Goal: Task Accomplishment & Management: Complete application form

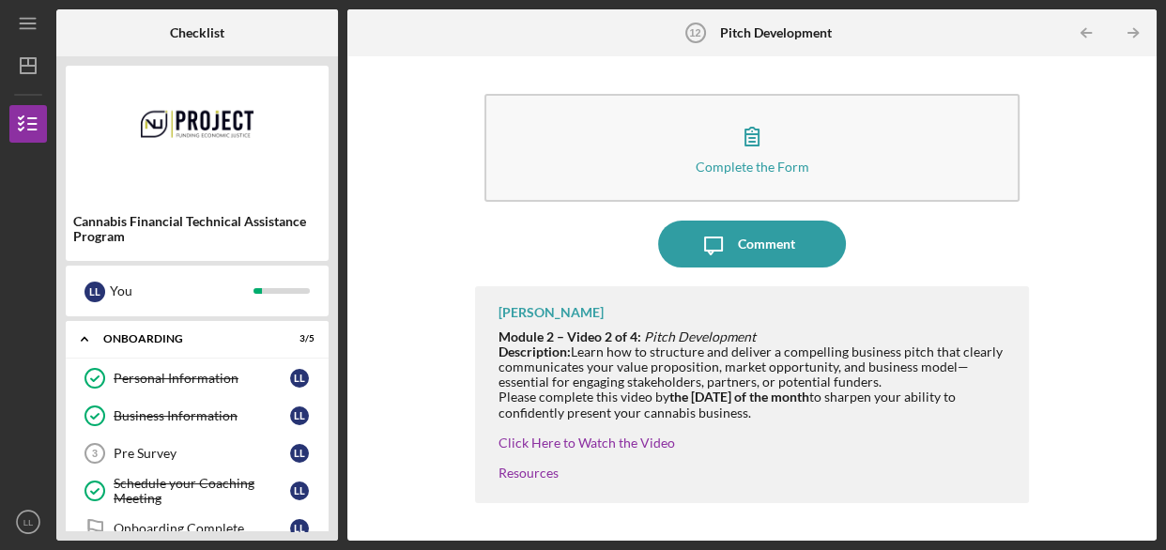
scroll to position [505, 0]
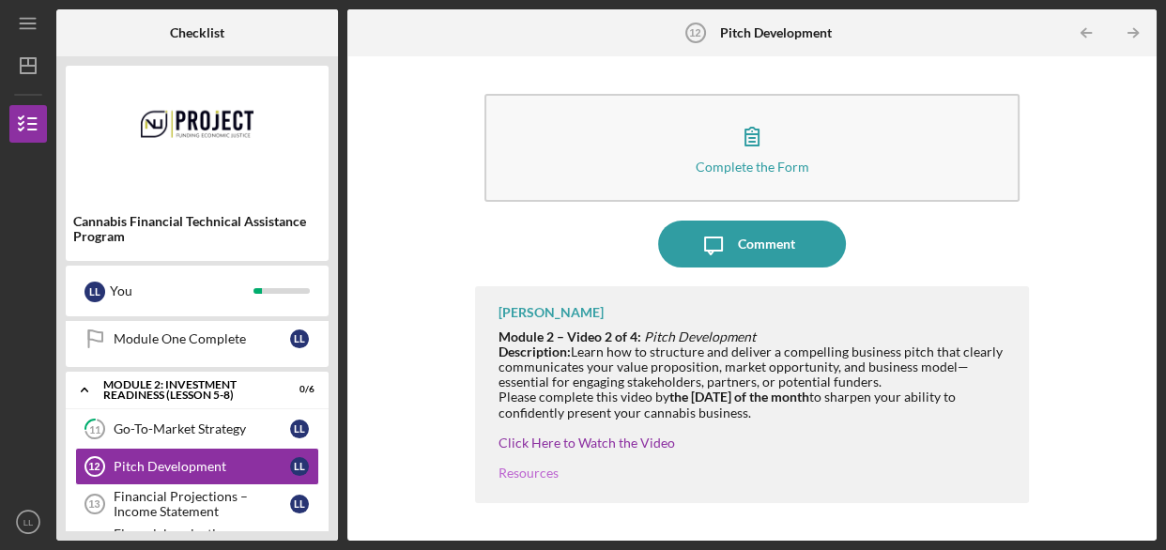
click at [541, 471] on link "Resources" at bounding box center [528, 473] width 60 height 16
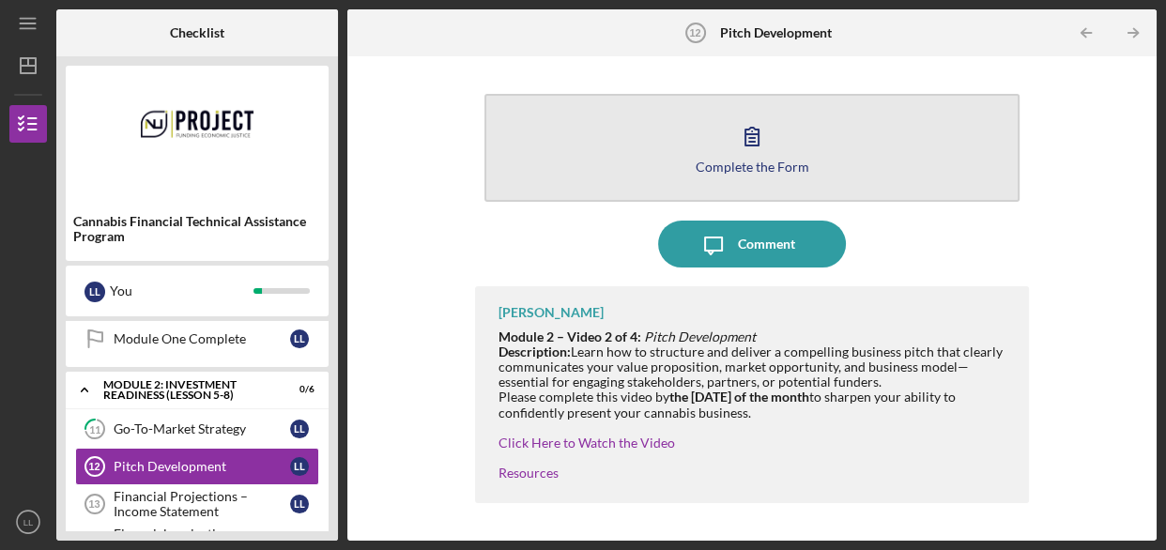
click at [755, 156] on icon "button" at bounding box center [751, 136] width 47 height 47
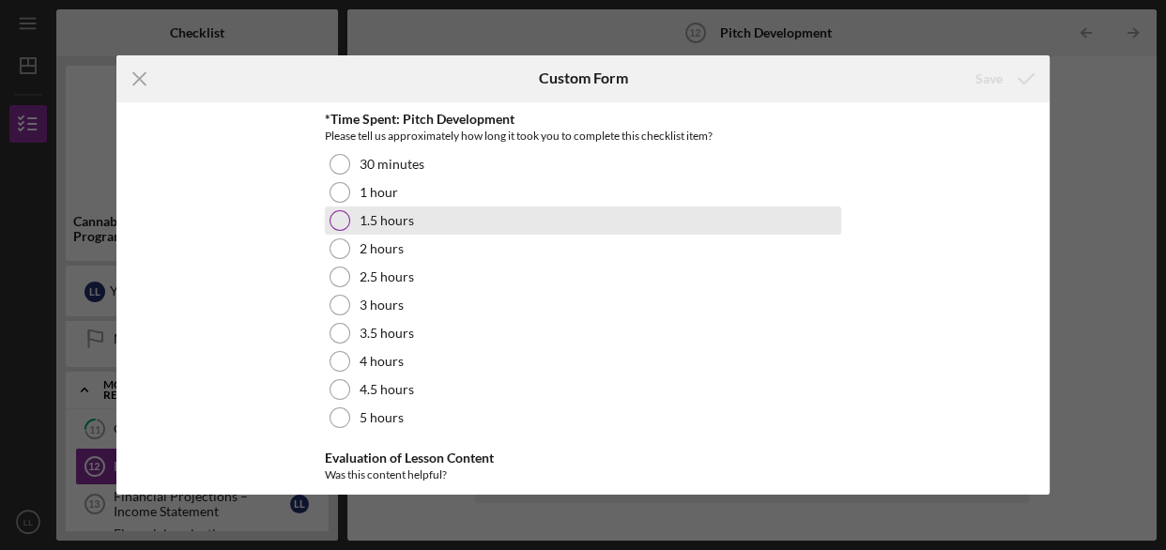
click at [336, 218] on div at bounding box center [339, 220] width 21 height 21
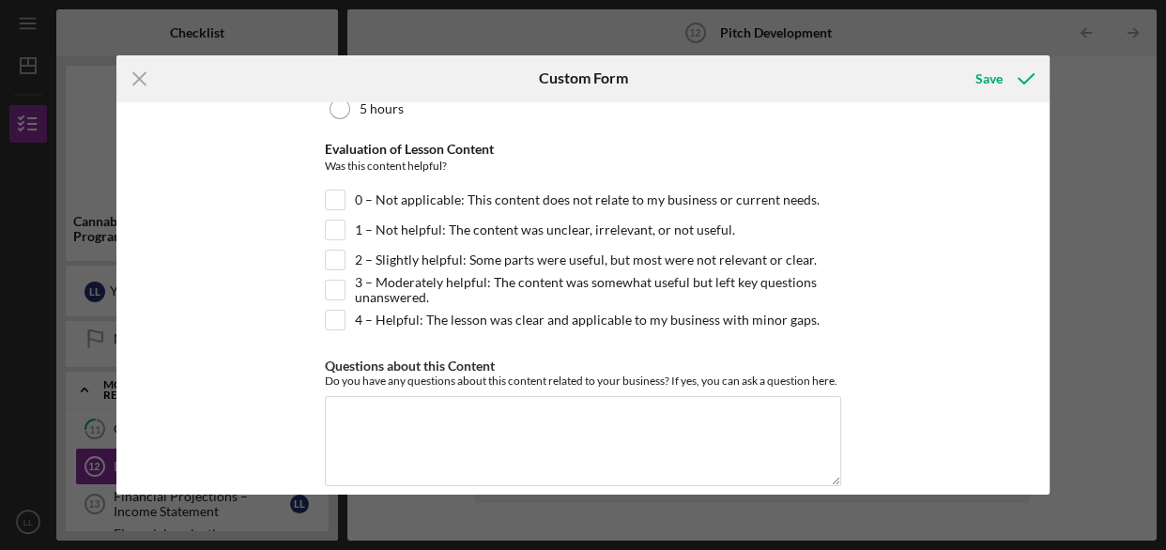
scroll to position [328, 0]
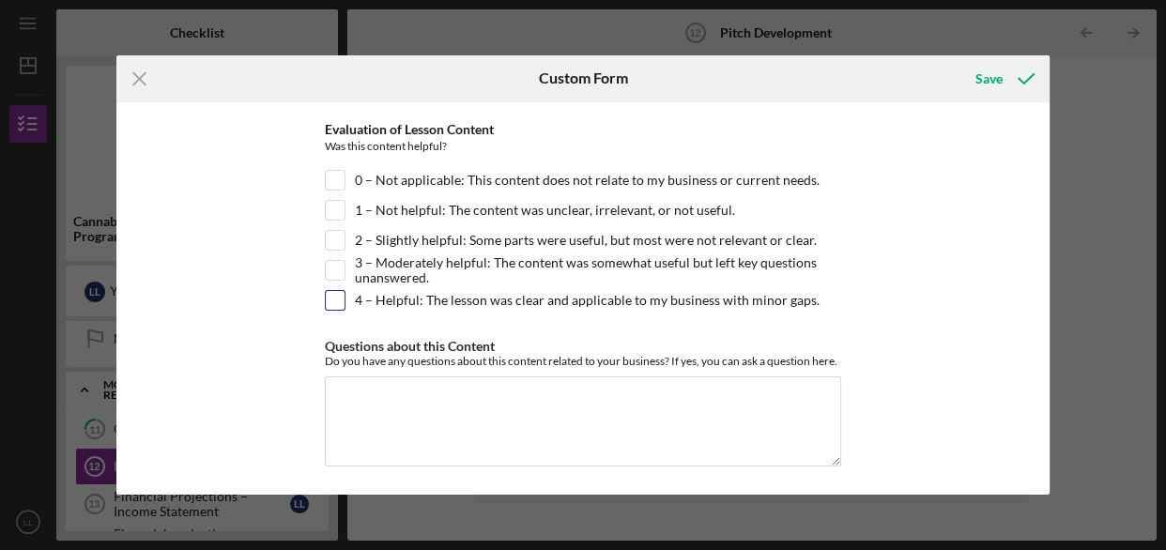
click at [332, 300] on input "4 – Helpful: The lesson was clear and applicable to my business with minor gaps." at bounding box center [335, 300] width 19 height 19
checkbox input "true"
click at [986, 75] on div "Save" at bounding box center [988, 79] width 27 height 38
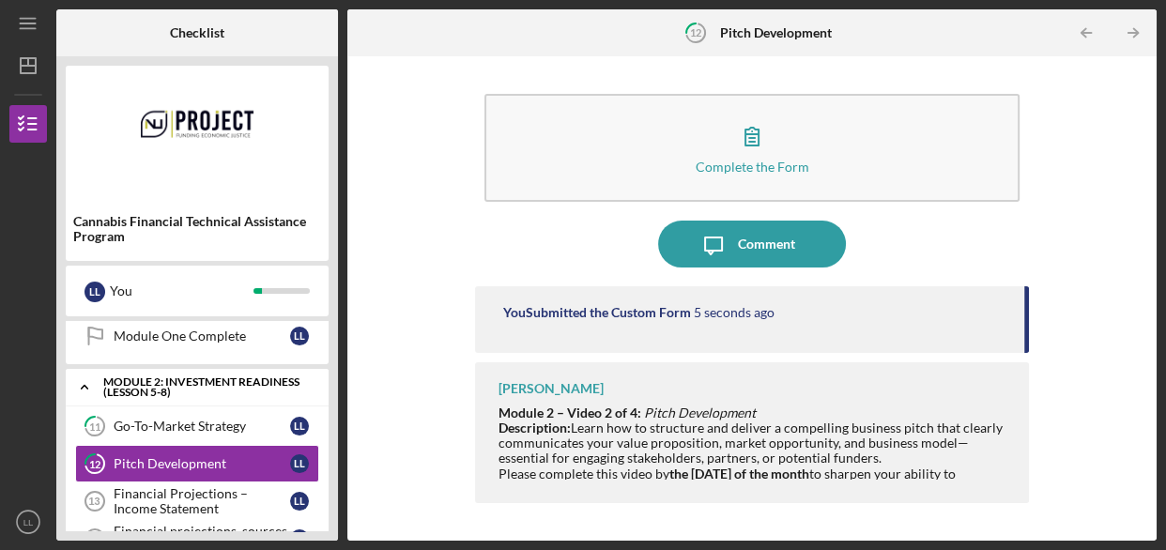
scroll to position [505, 0]
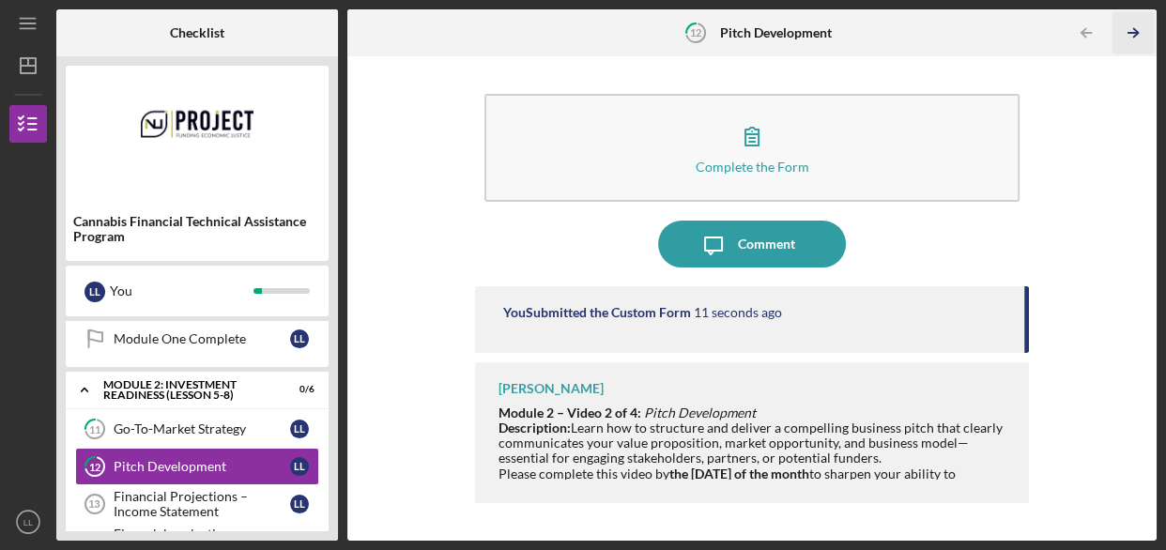
click at [1138, 27] on icon "Icon/Table Pagination Arrow" at bounding box center [1132, 33] width 42 height 42
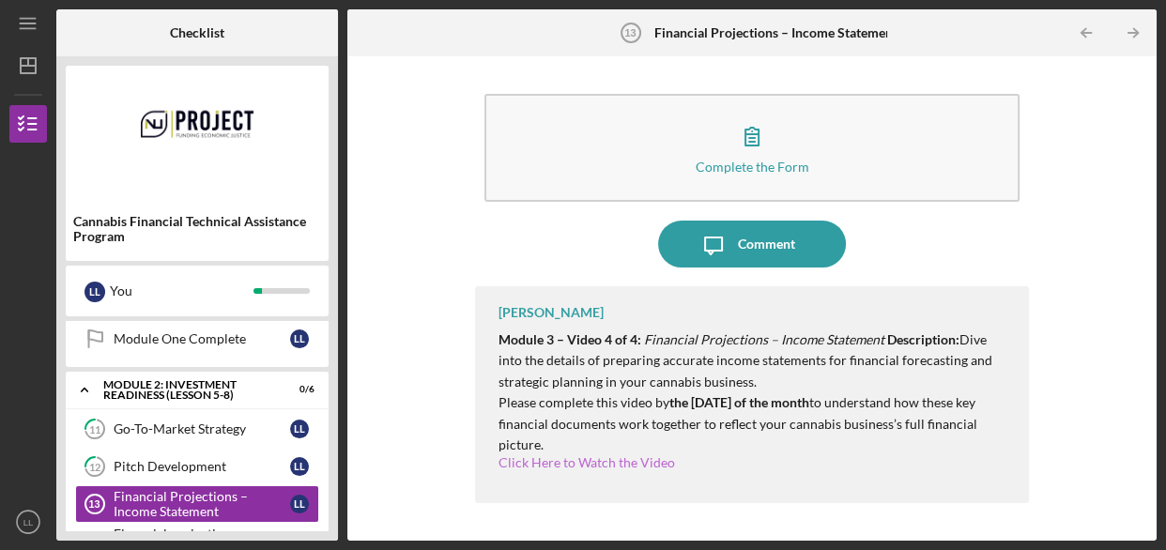
click at [587, 461] on link "Click Here to Watch the Video" at bounding box center [586, 462] width 176 height 16
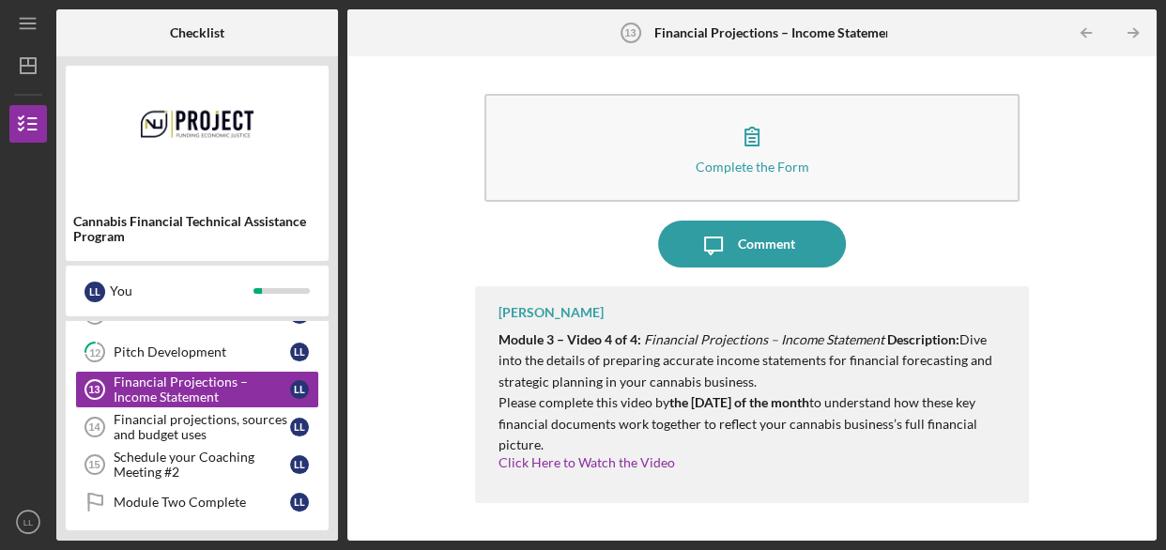
scroll to position [637, 0]
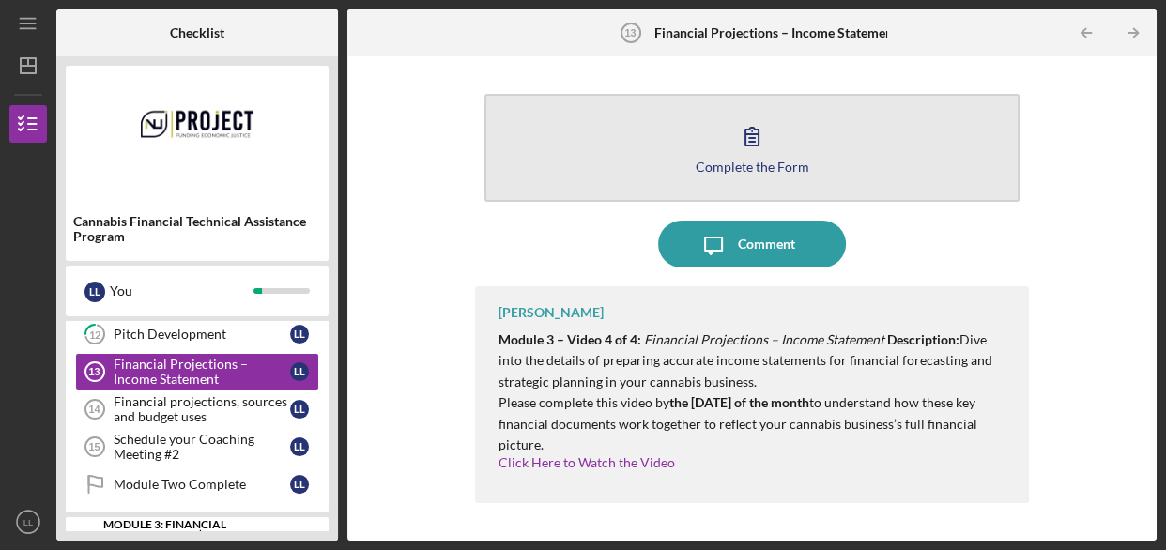
click at [758, 134] on icon "button" at bounding box center [751, 137] width 13 height 18
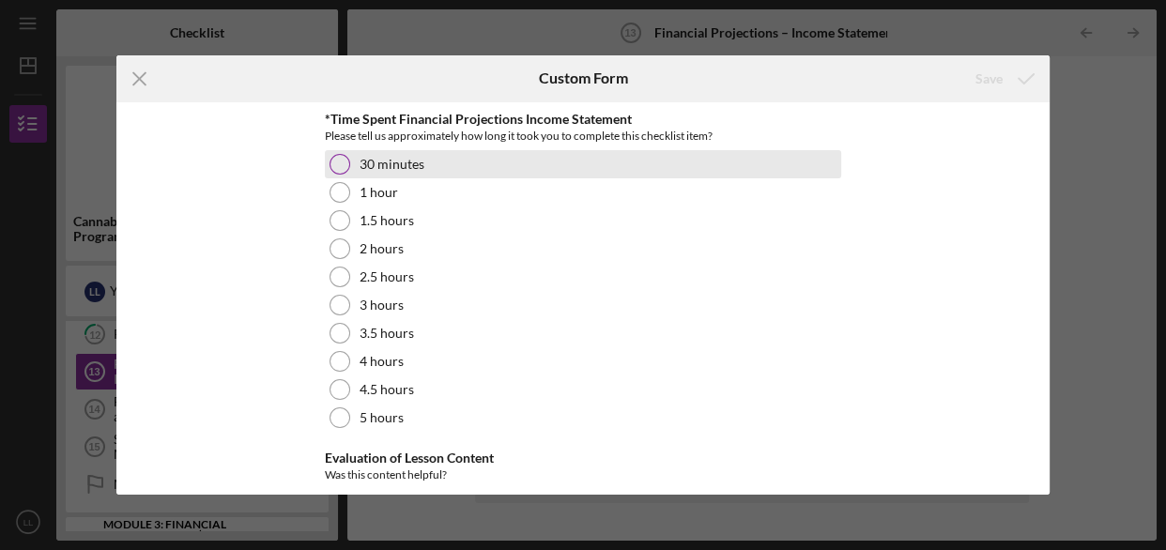
click at [334, 160] on div at bounding box center [339, 164] width 21 height 21
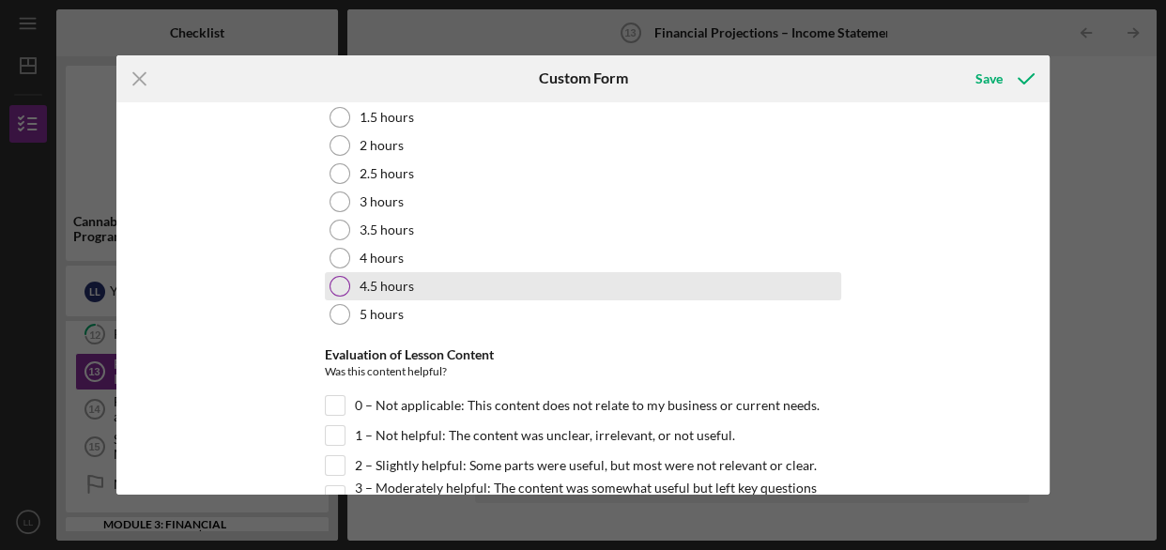
scroll to position [328, 0]
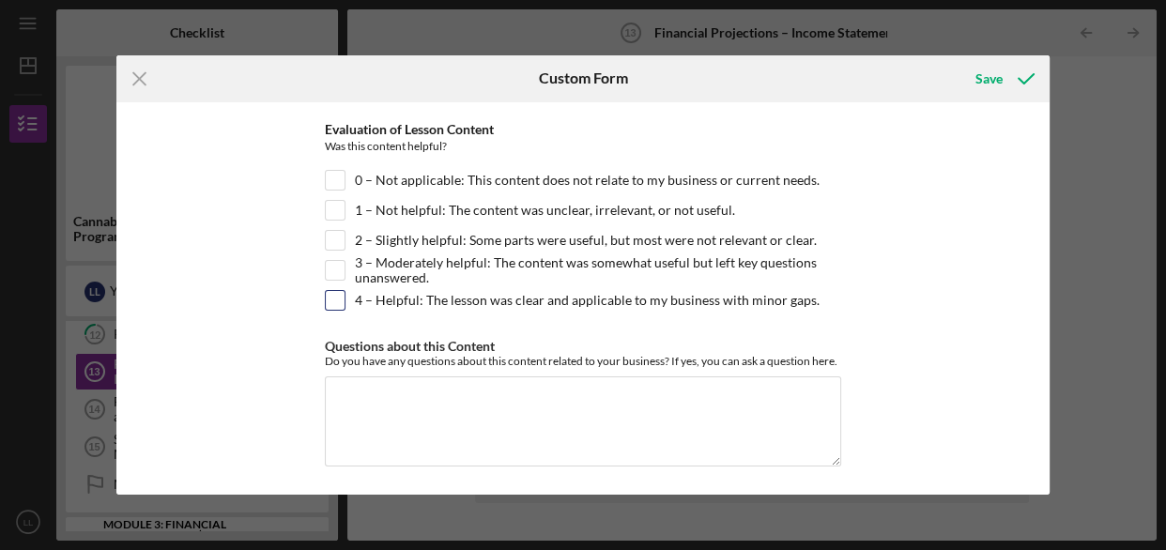
click at [332, 300] on input "4 – Helpful: The lesson was clear and applicable to my business with minor gaps." at bounding box center [335, 300] width 19 height 19
checkbox input "true"
click at [999, 72] on div "Save" at bounding box center [988, 79] width 27 height 38
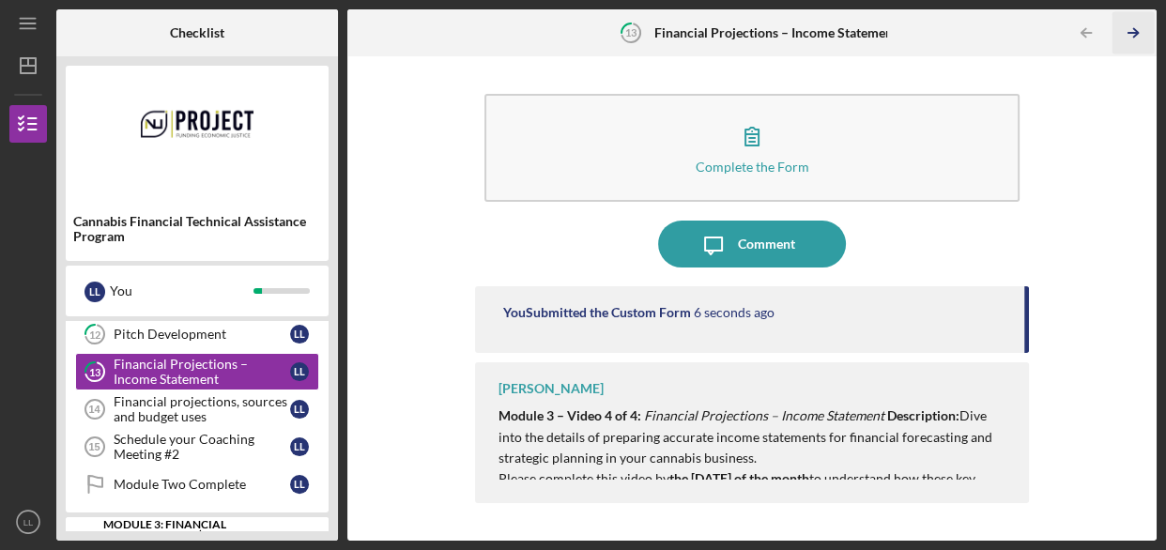
click at [1132, 28] on icon "Icon/Table Pagination Arrow" at bounding box center [1132, 33] width 42 height 42
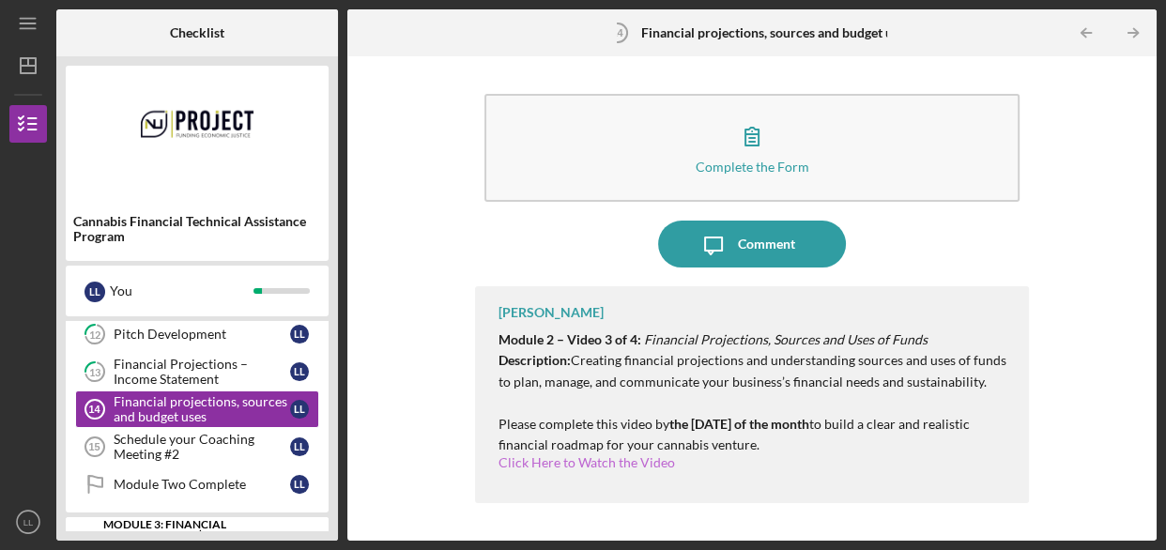
click at [600, 459] on link "Click Here to Watch the Video" at bounding box center [586, 462] width 176 height 16
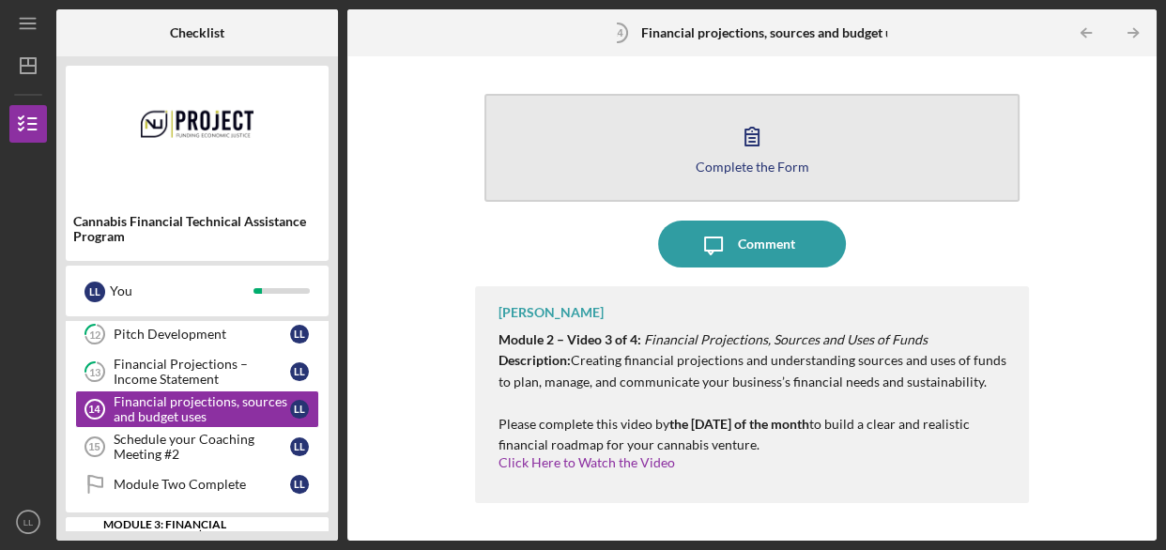
click at [739, 141] on icon "button" at bounding box center [751, 136] width 47 height 47
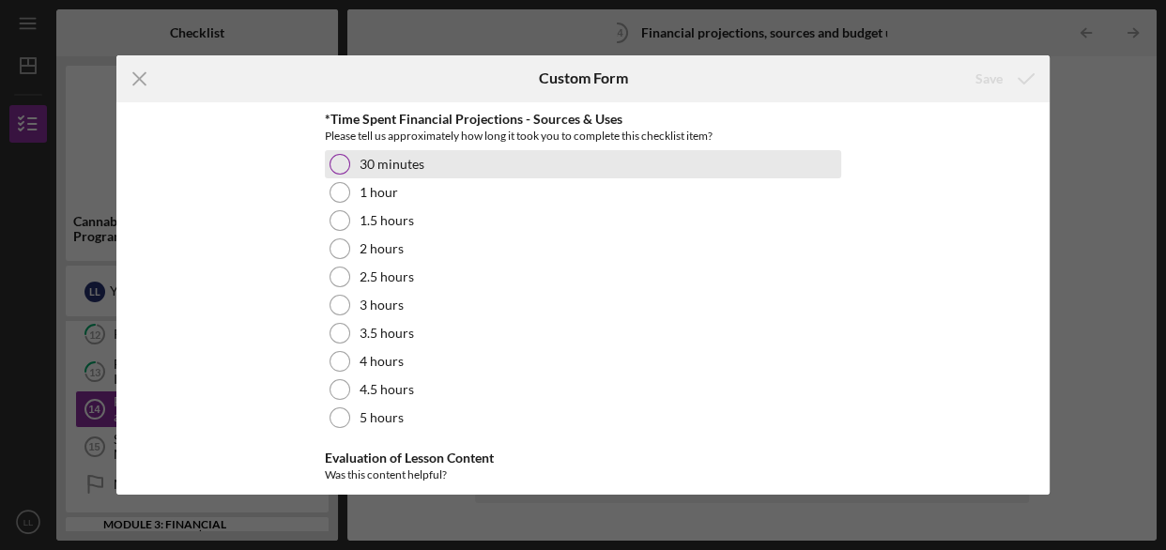
click at [333, 164] on div at bounding box center [339, 164] width 21 height 21
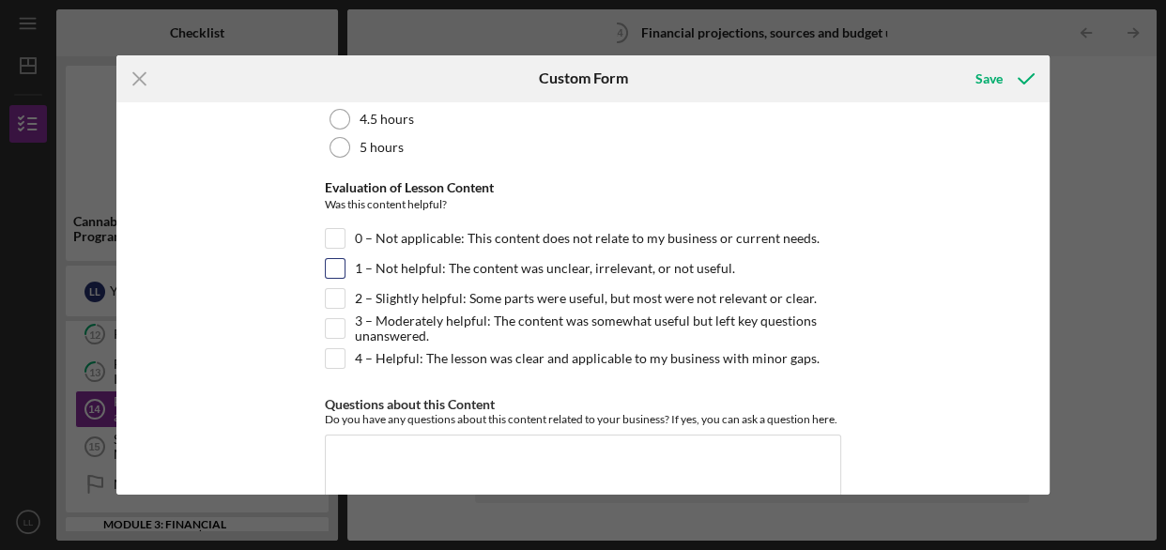
scroll to position [328, 0]
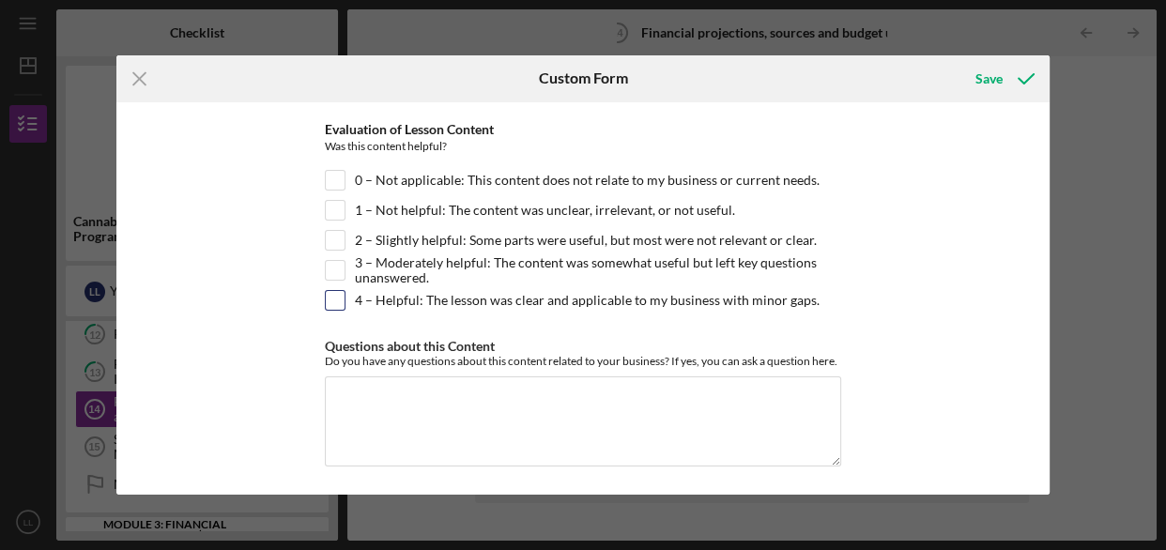
click at [328, 298] on input "4 – Helpful: The lesson was clear and applicable to my business with minor gaps." at bounding box center [335, 300] width 19 height 19
checkbox input "true"
click at [979, 82] on div "Save" at bounding box center [988, 79] width 27 height 38
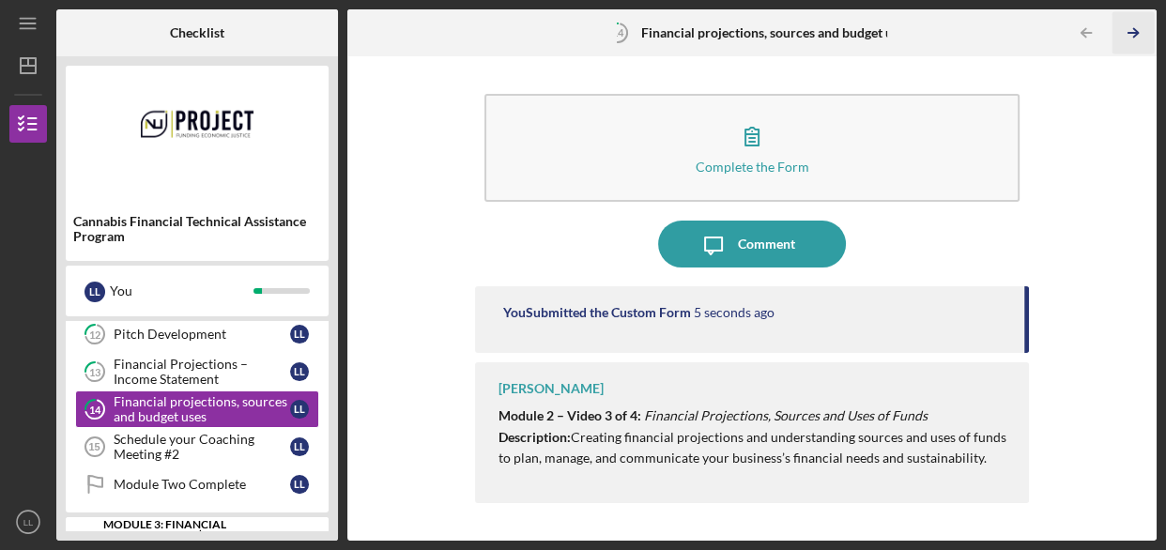
click at [1128, 33] on line "button" at bounding box center [1132, 33] width 9 height 0
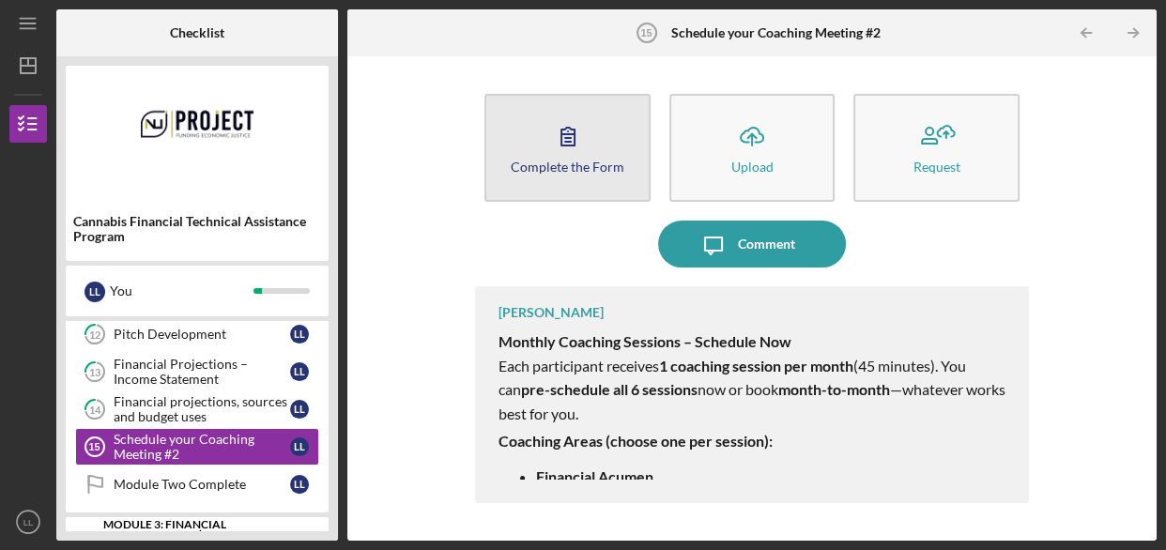
click at [565, 152] on icon "button" at bounding box center [567, 136] width 47 height 47
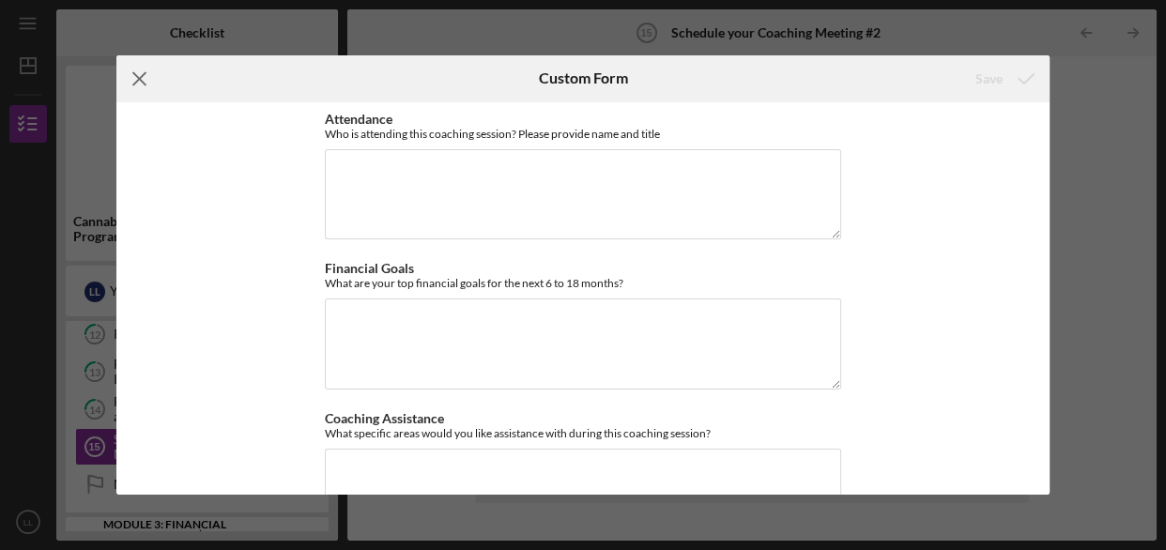
click at [132, 81] on icon "Icon/Menu Close" at bounding box center [139, 78] width 47 height 47
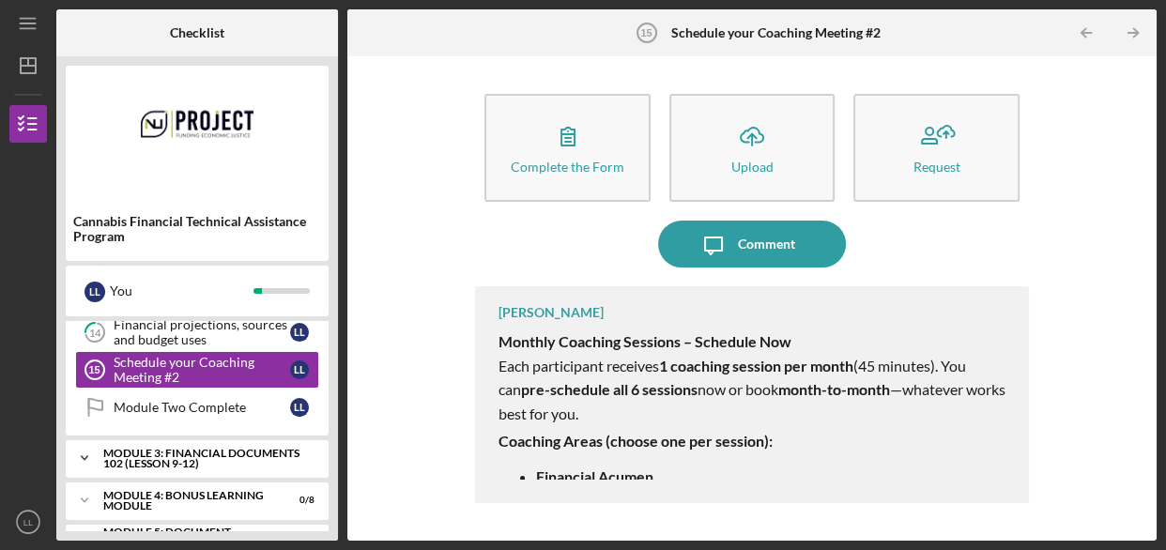
scroll to position [751, 0]
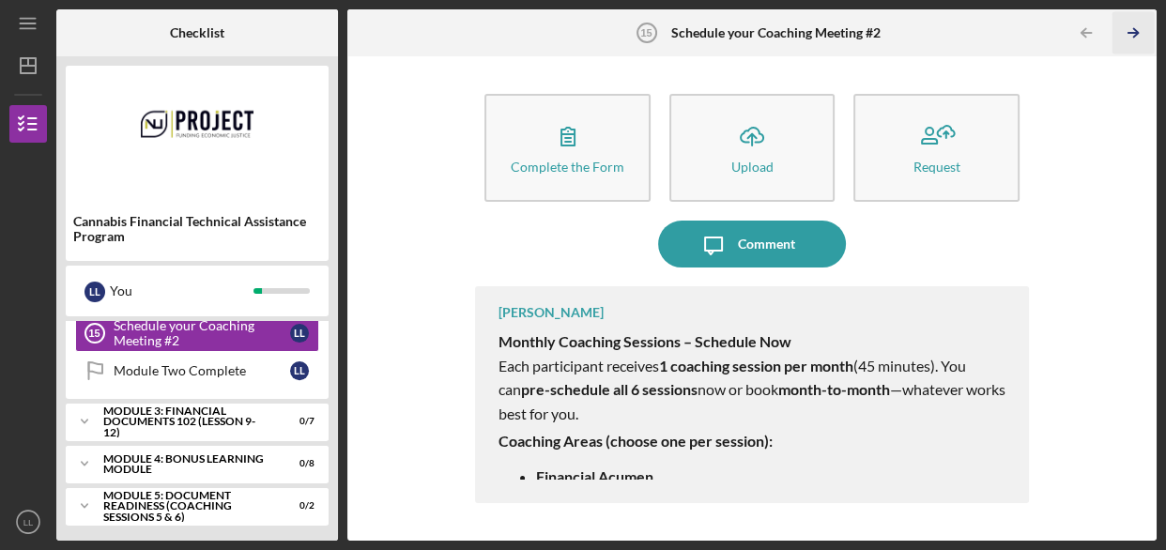
click at [1133, 29] on polyline "button" at bounding box center [1135, 33] width 5 height 8
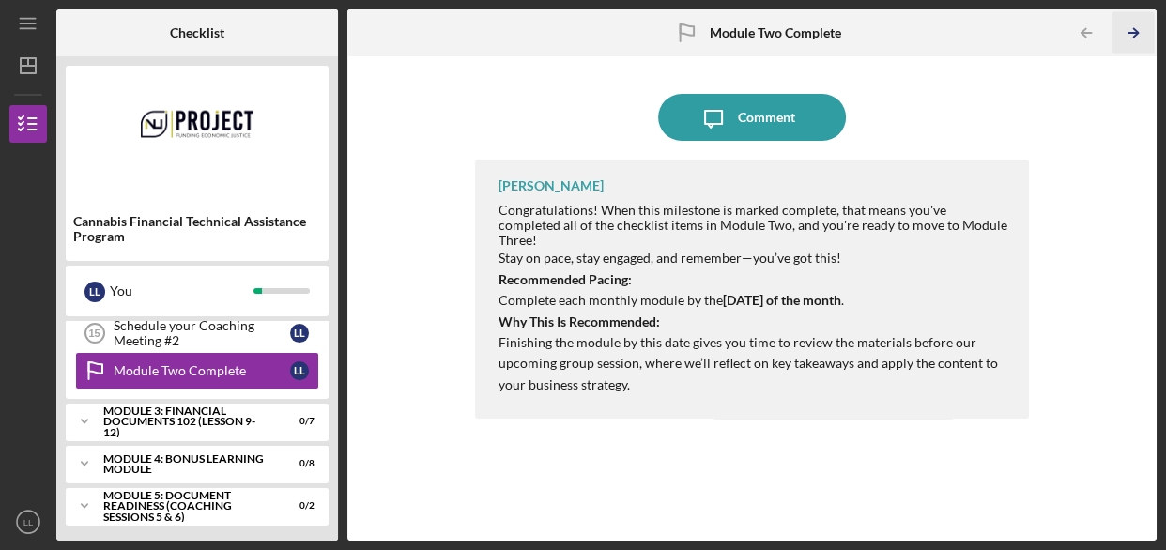
click at [1121, 29] on icon "Icon/Table Pagination Arrow" at bounding box center [1132, 33] width 42 height 42
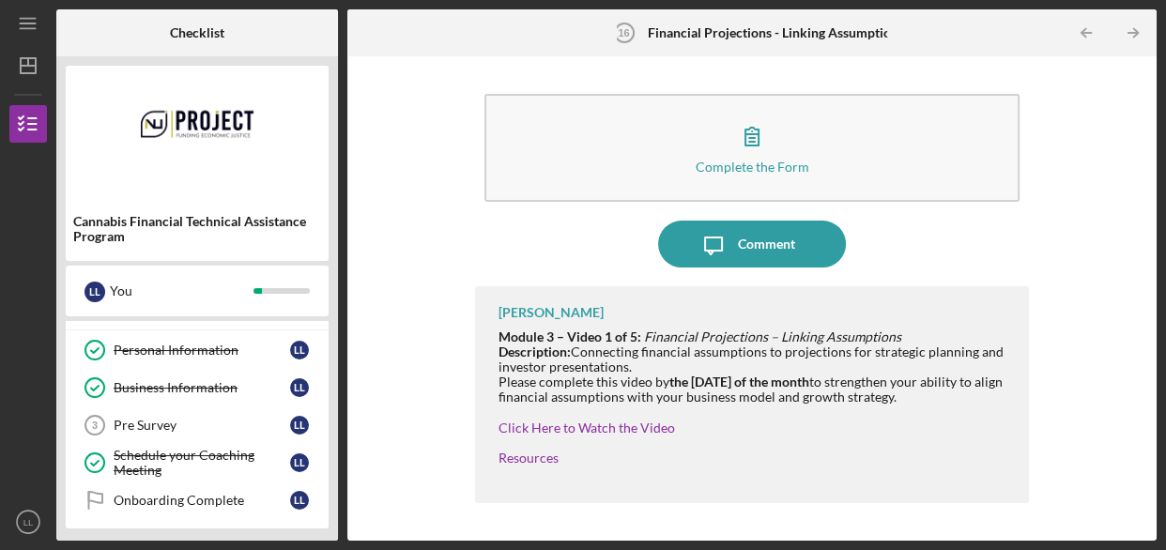
scroll to position [56, 0]
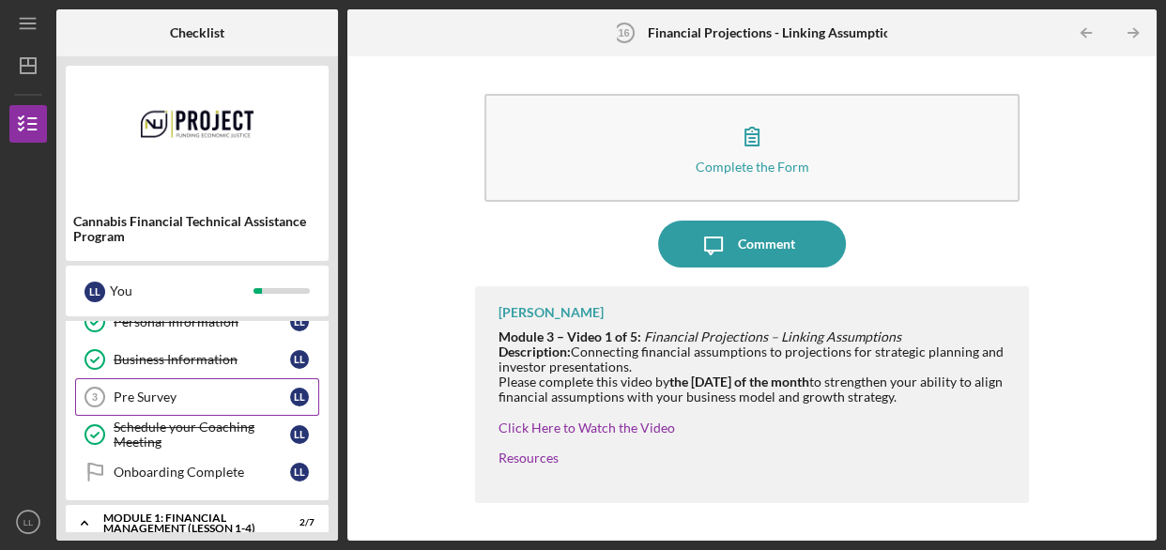
click at [172, 390] on div "Pre Survey" at bounding box center [202, 396] width 176 height 15
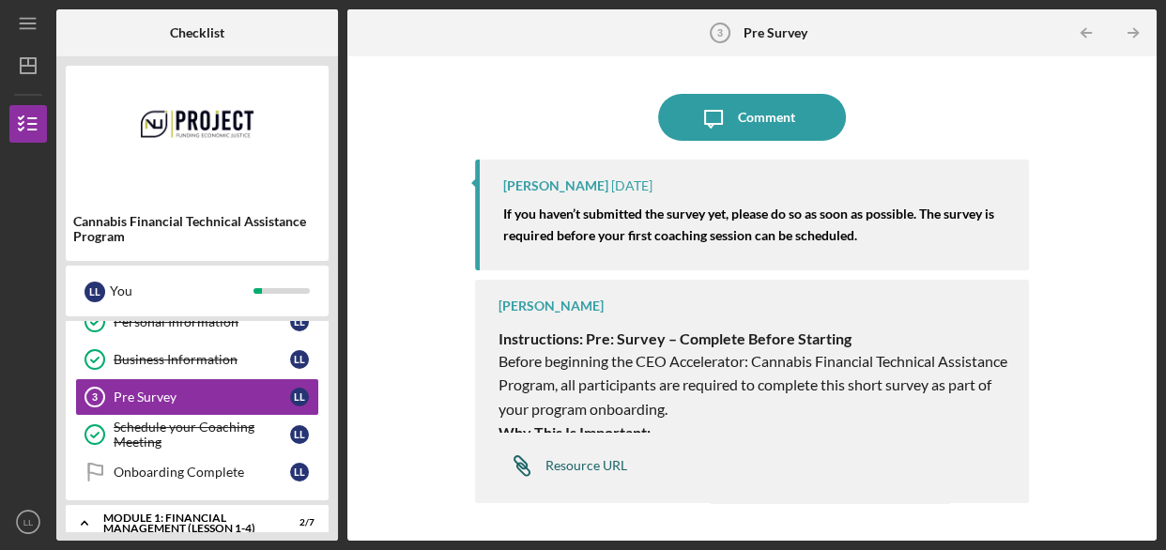
click at [578, 463] on div "Resource URL" at bounding box center [586, 465] width 82 height 15
click at [1128, 27] on icon "Icon/Table Pagination Arrow" at bounding box center [1132, 33] width 42 height 42
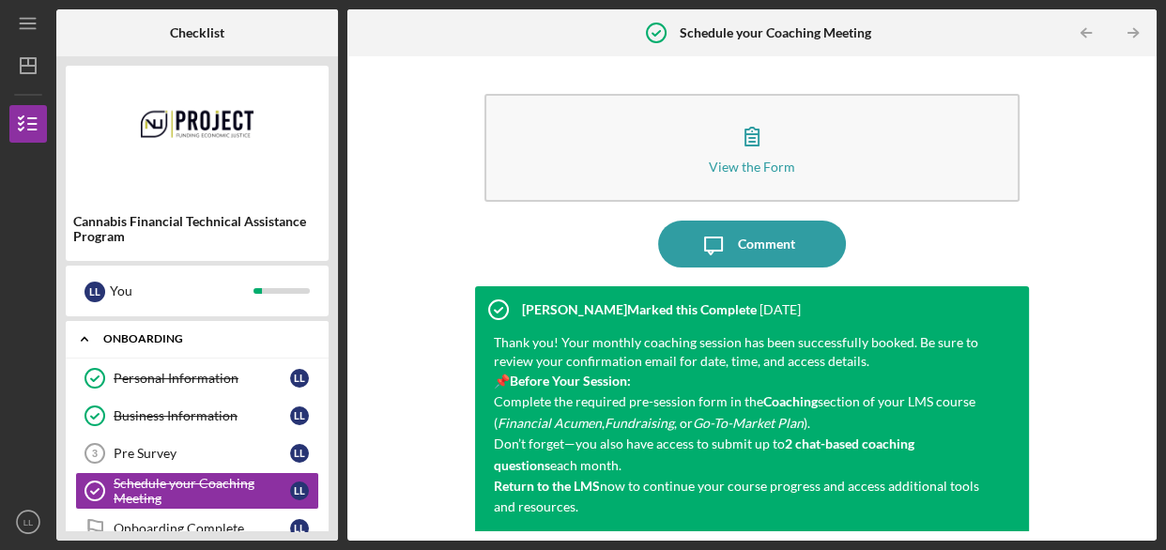
click at [80, 334] on icon "Icon/Expander" at bounding box center [85, 339] width 38 height 38
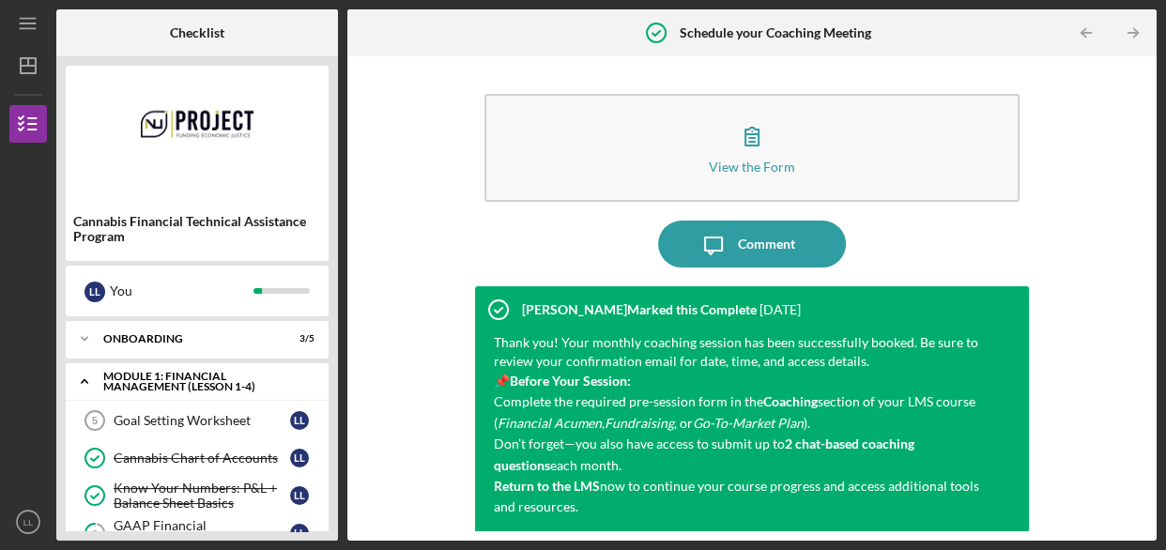
click at [88, 375] on icon "Icon/Expander" at bounding box center [85, 381] width 38 height 38
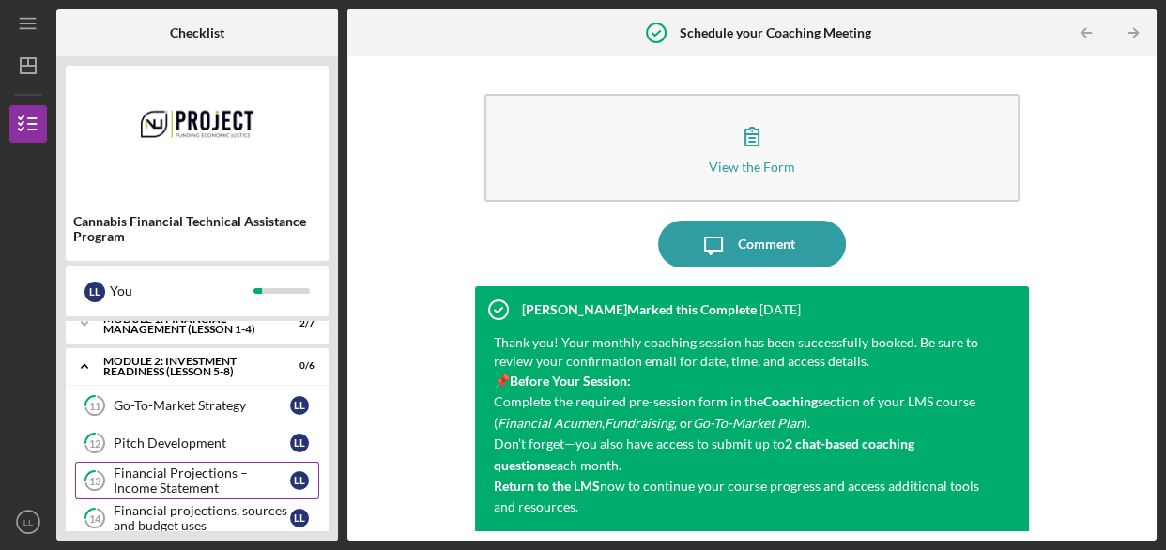
scroll to position [56, 0]
click at [83, 361] on icon "Icon/Expander" at bounding box center [85, 367] width 38 height 38
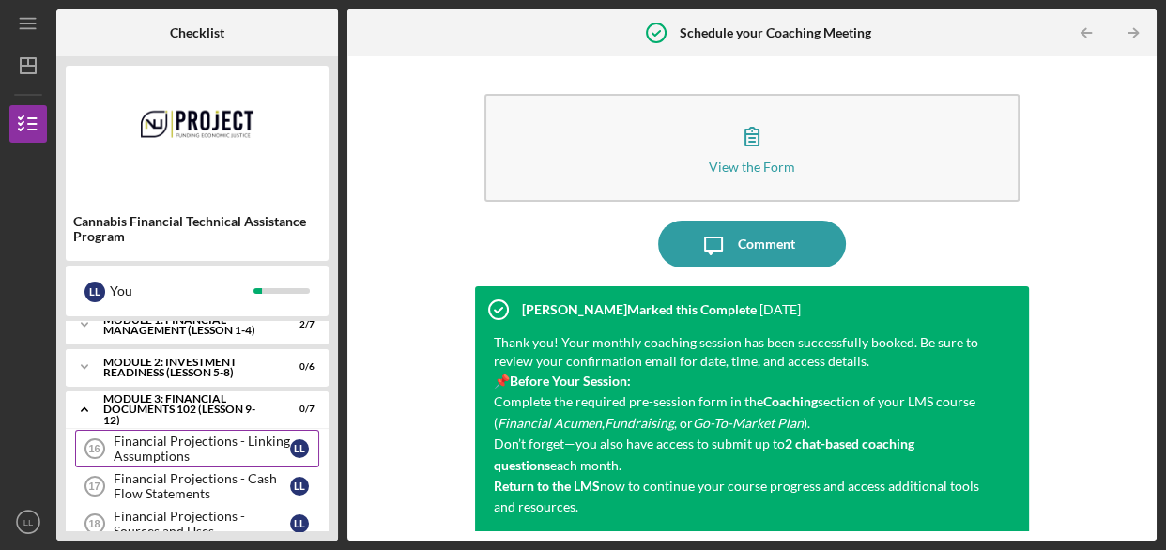
click at [188, 442] on div "Financial Projections - Linking Assumptions" at bounding box center [202, 449] width 176 height 30
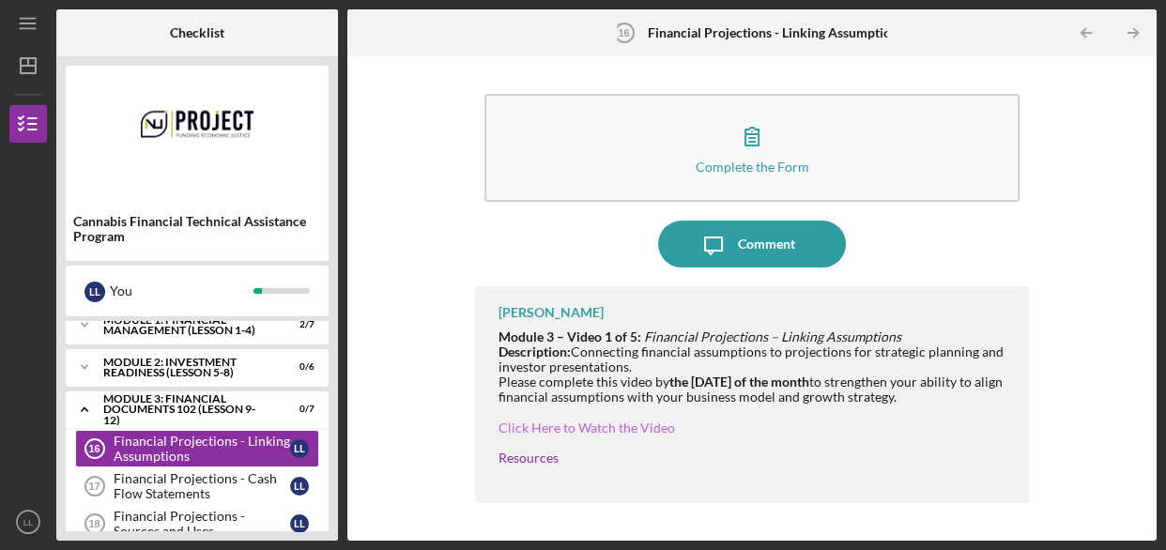
click at [570, 423] on link "Click Here to Watch the Video" at bounding box center [586, 427] width 176 height 16
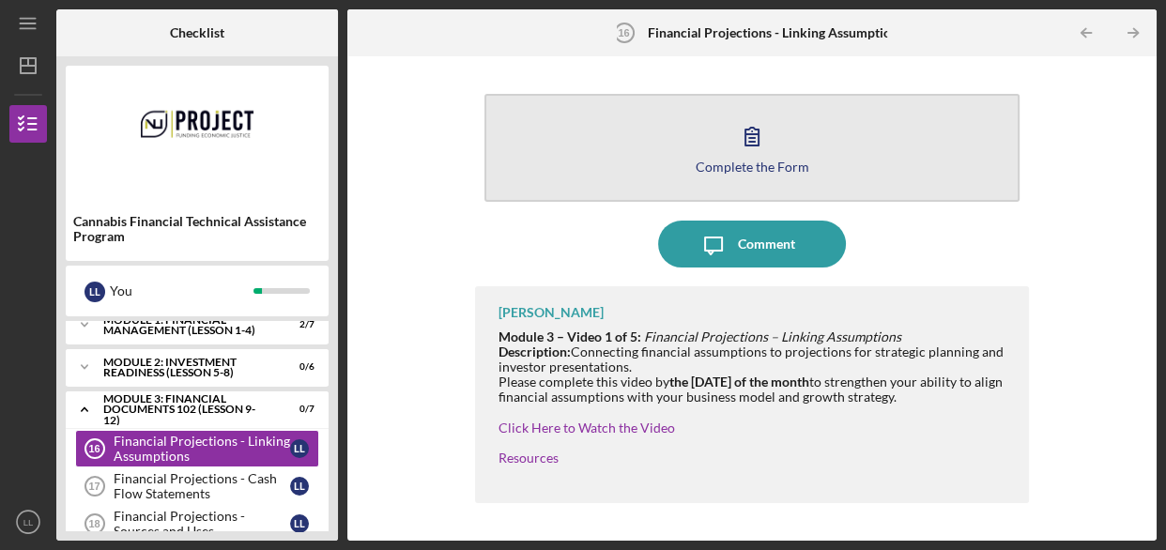
click at [745, 145] on icon "button" at bounding box center [751, 137] width 13 height 18
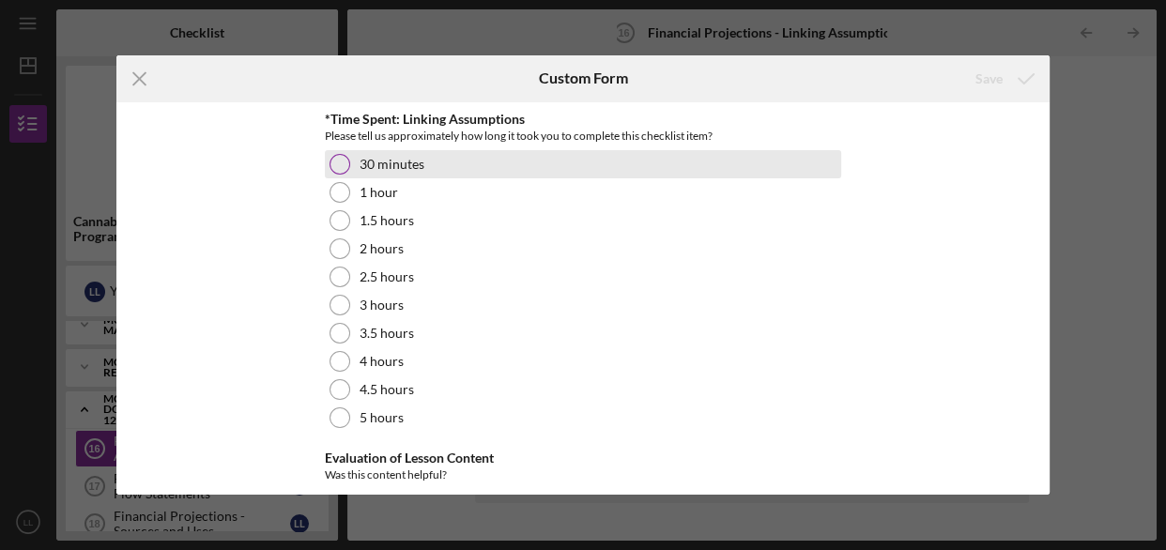
click at [332, 163] on div at bounding box center [339, 164] width 21 height 21
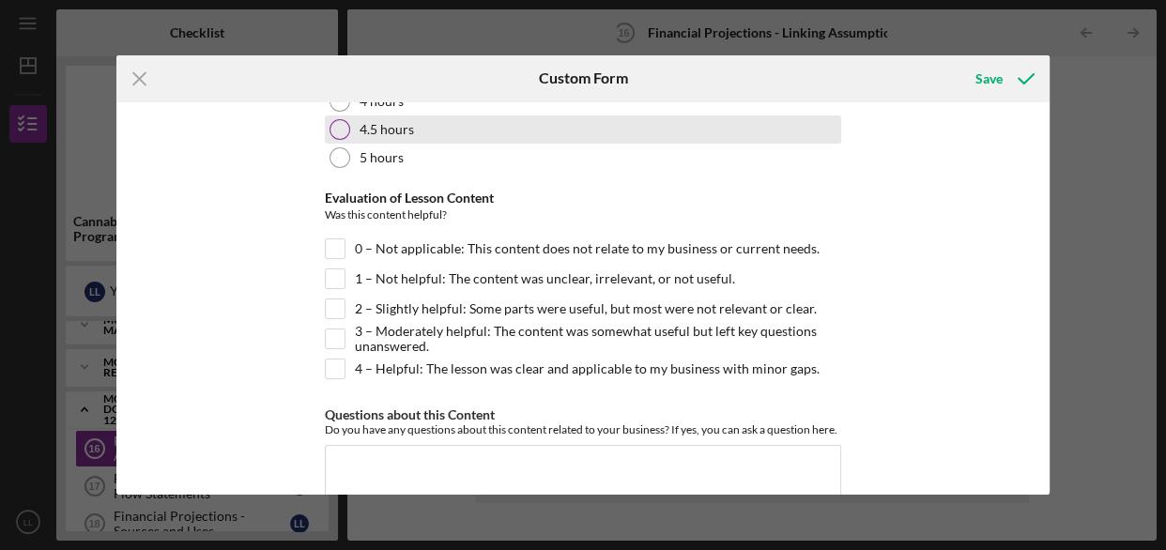
scroll to position [283, 0]
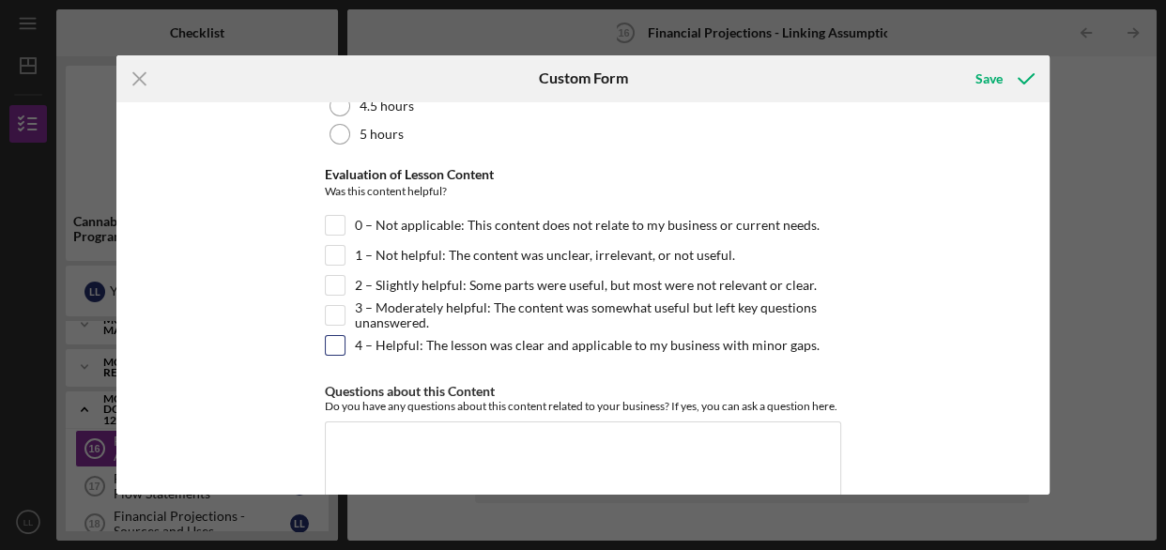
click at [338, 345] on input "4 – Helpful: The lesson was clear and applicable to my business with minor gaps." at bounding box center [335, 345] width 19 height 19
checkbox input "true"
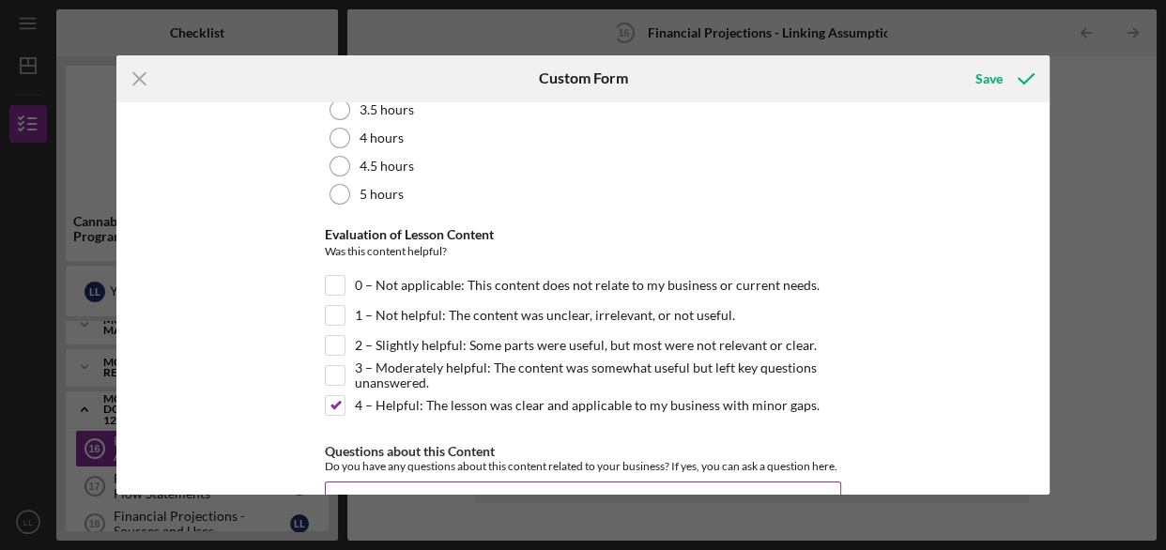
scroll to position [0, 0]
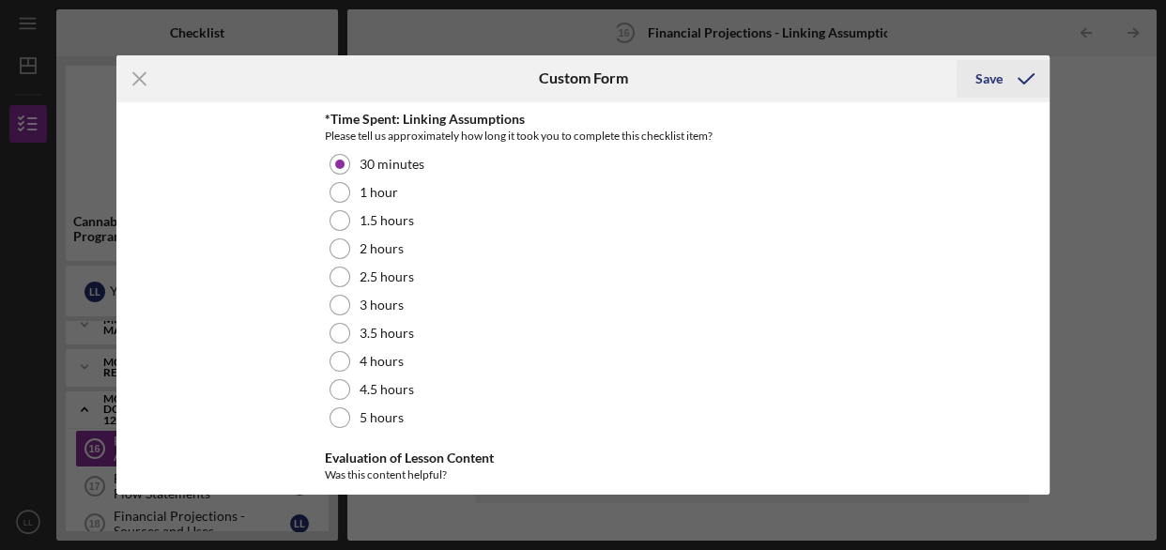
click at [991, 79] on div "Save" at bounding box center [988, 79] width 27 height 38
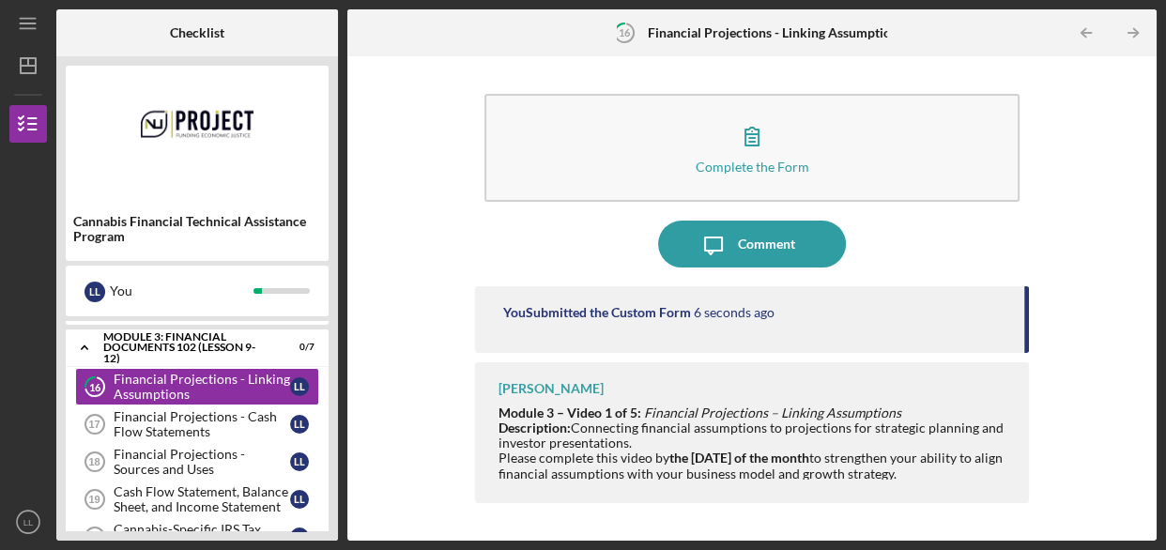
scroll to position [113, 0]
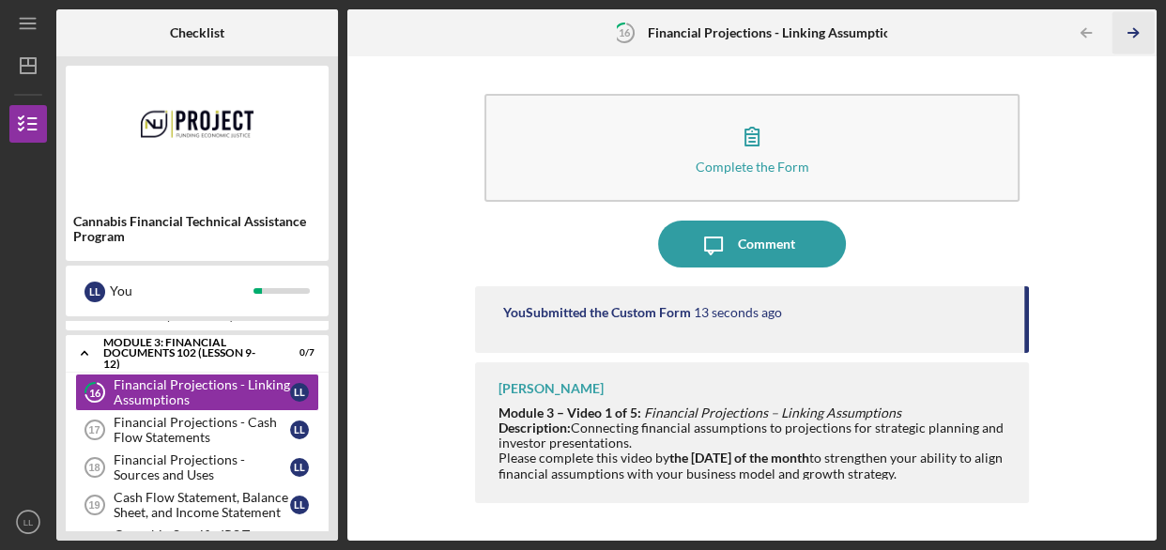
click at [1132, 30] on icon "Icon/Table Pagination Arrow" at bounding box center [1132, 33] width 42 height 42
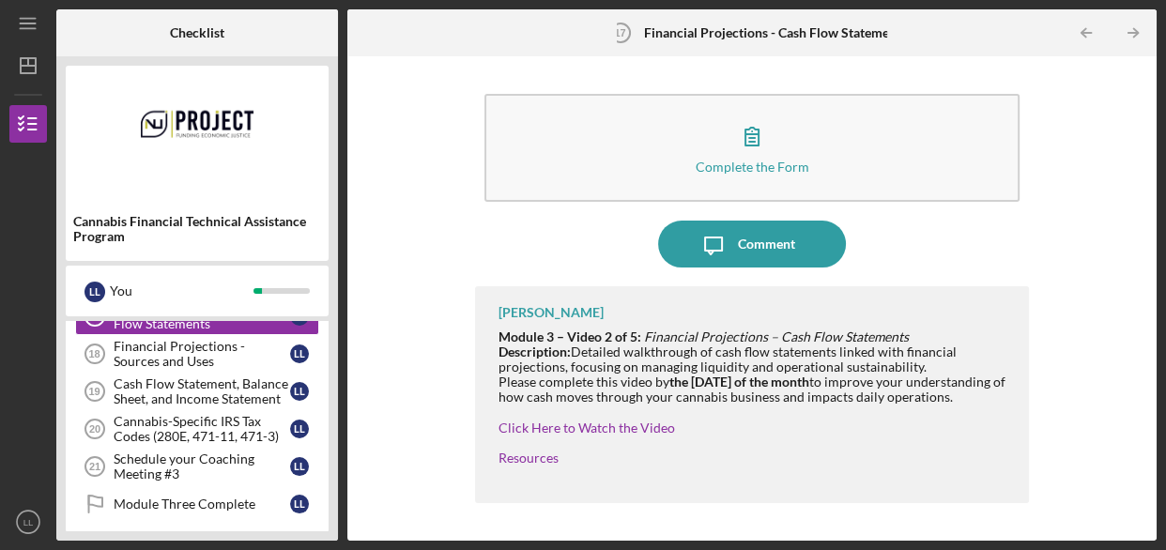
scroll to position [206, 0]
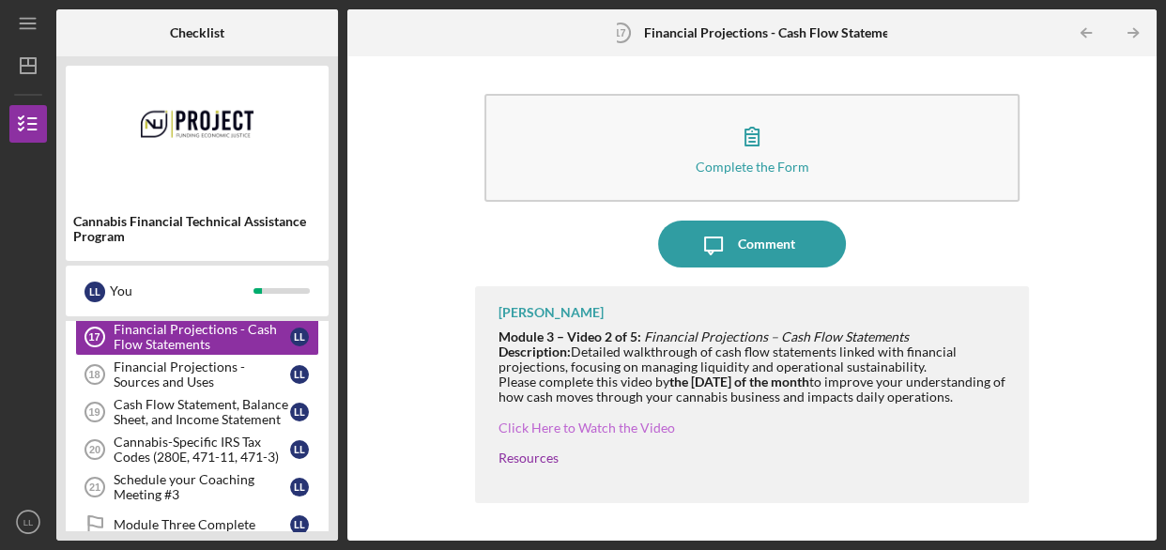
click at [602, 435] on link "Click Here to Watch the Video" at bounding box center [586, 427] width 176 height 16
